Goal: Information Seeking & Learning: Learn about a topic

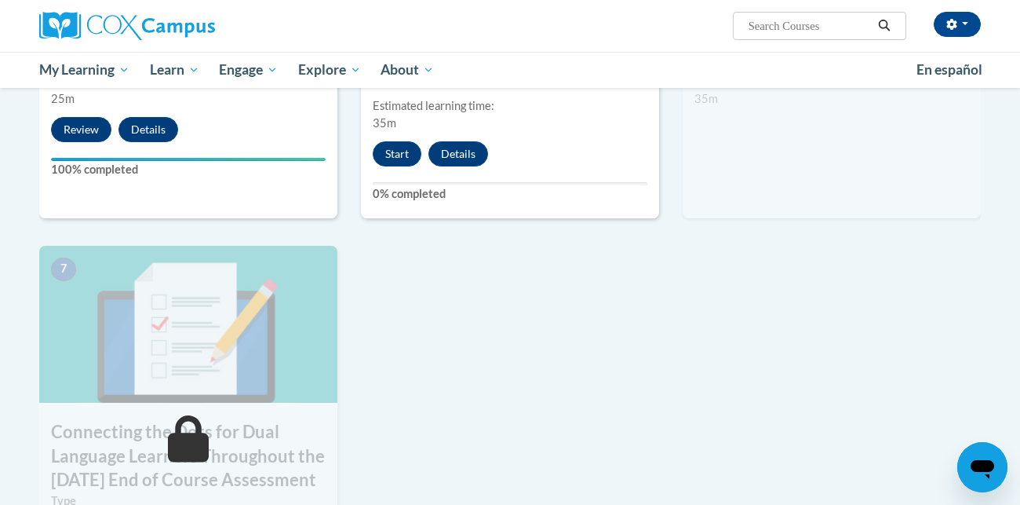
scroll to position [1078, 0]
